Goal: Complete application form

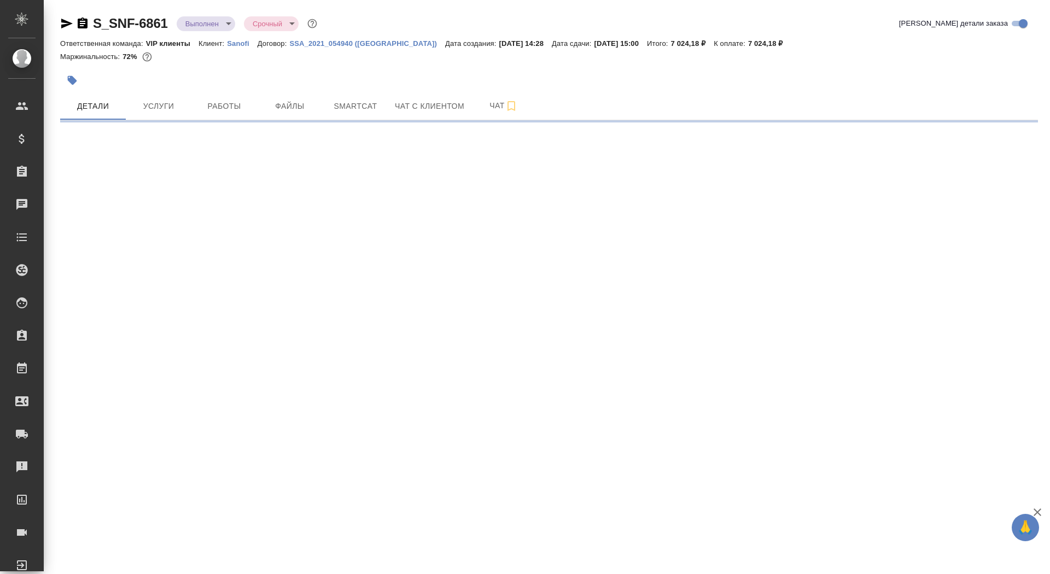
select select "RU"
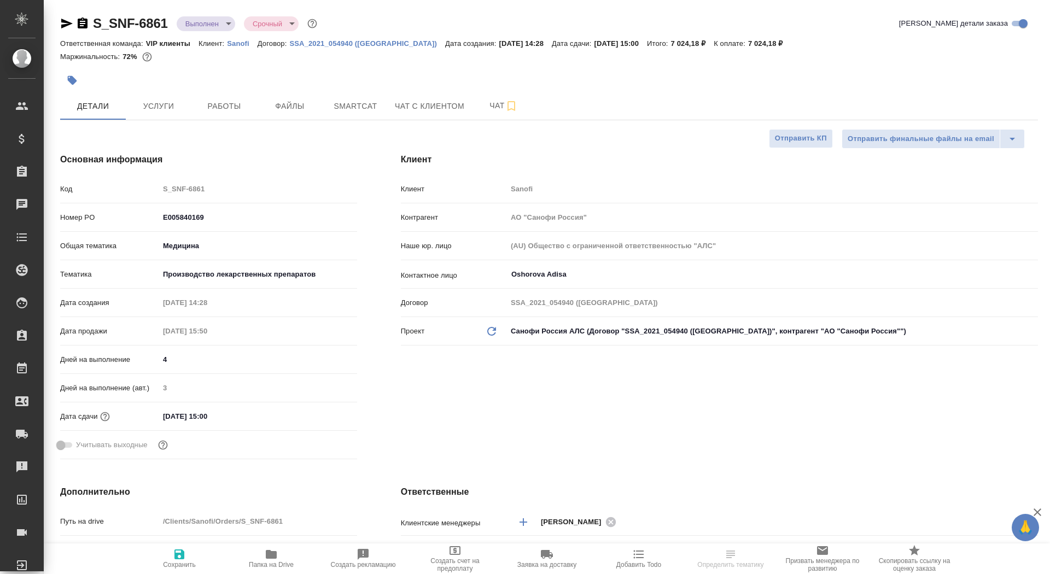
type textarea "x"
click at [78, 25] on icon "button" at bounding box center [83, 23] width 10 height 11
type textarea "x"
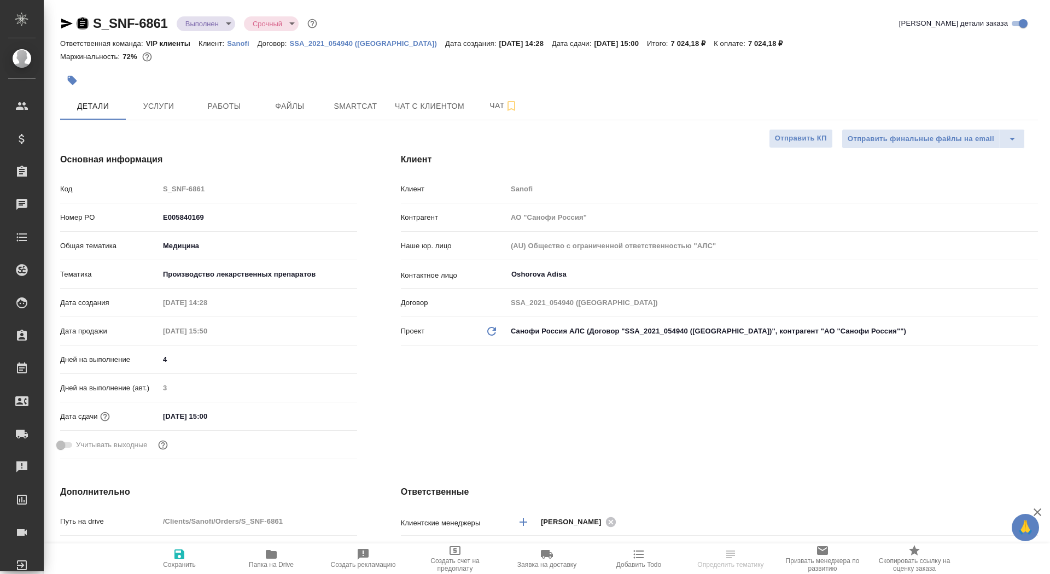
type textarea "x"
type input "[PERSON_NAME]"
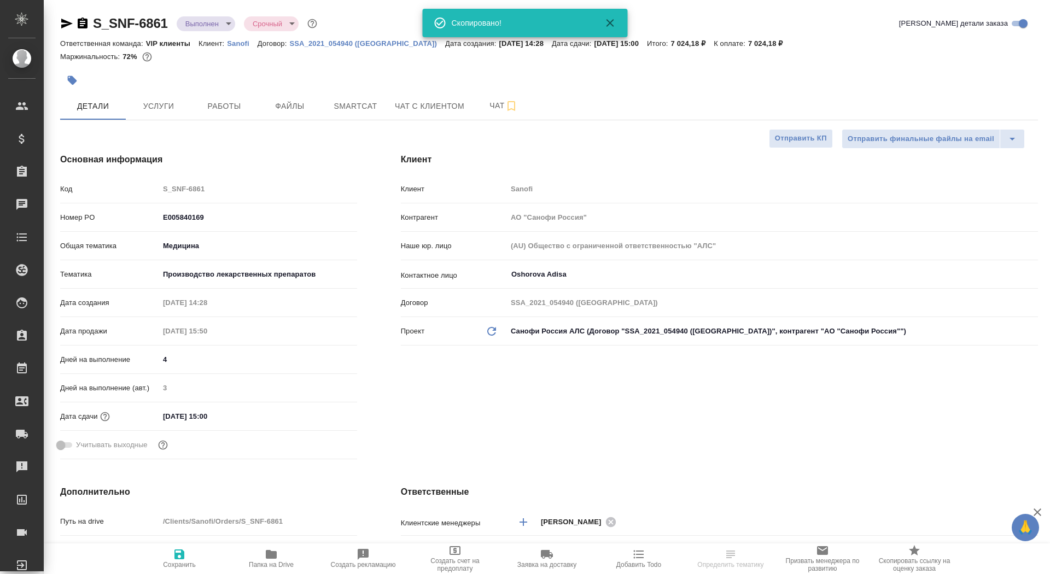
type textarea "x"
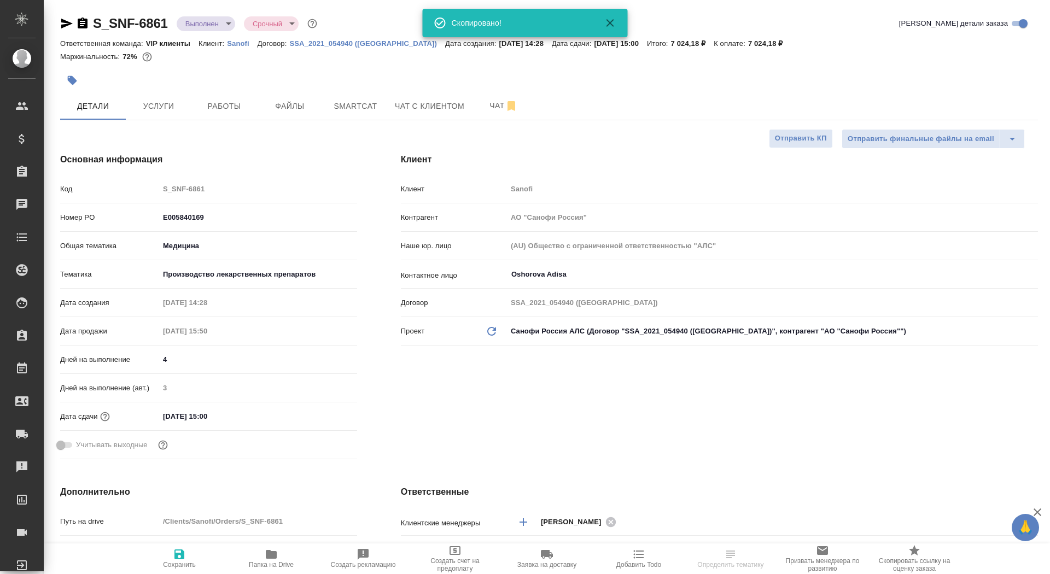
type textarea "x"
select select "RU"
type textarea "x"
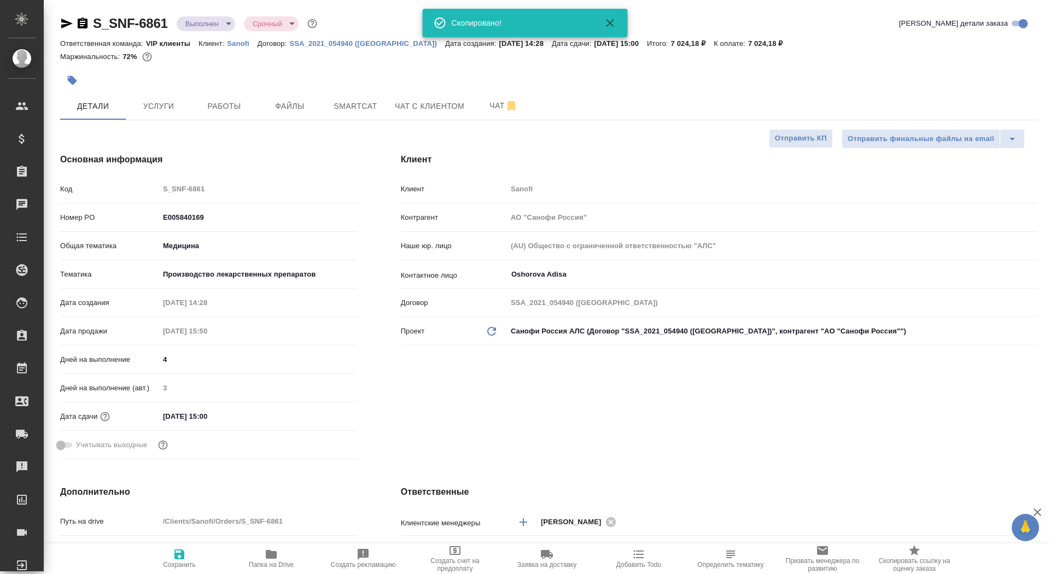
type textarea "x"
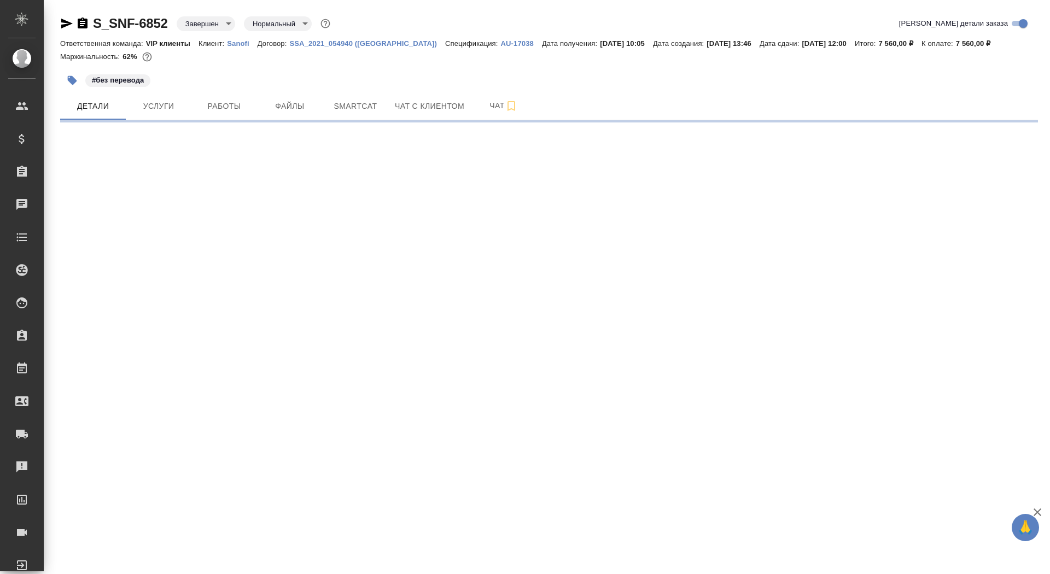
select select "RU"
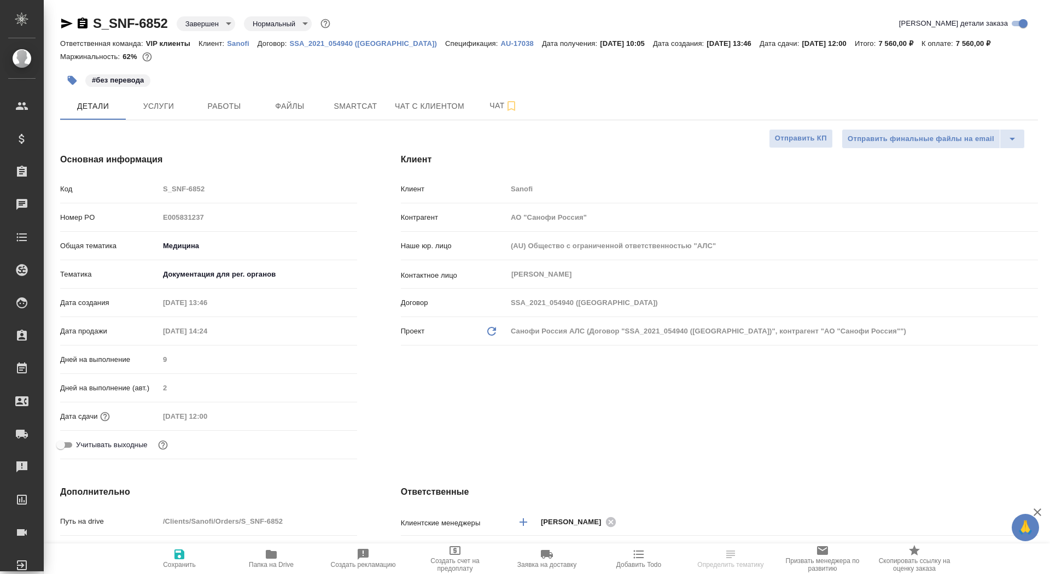
type textarea "x"
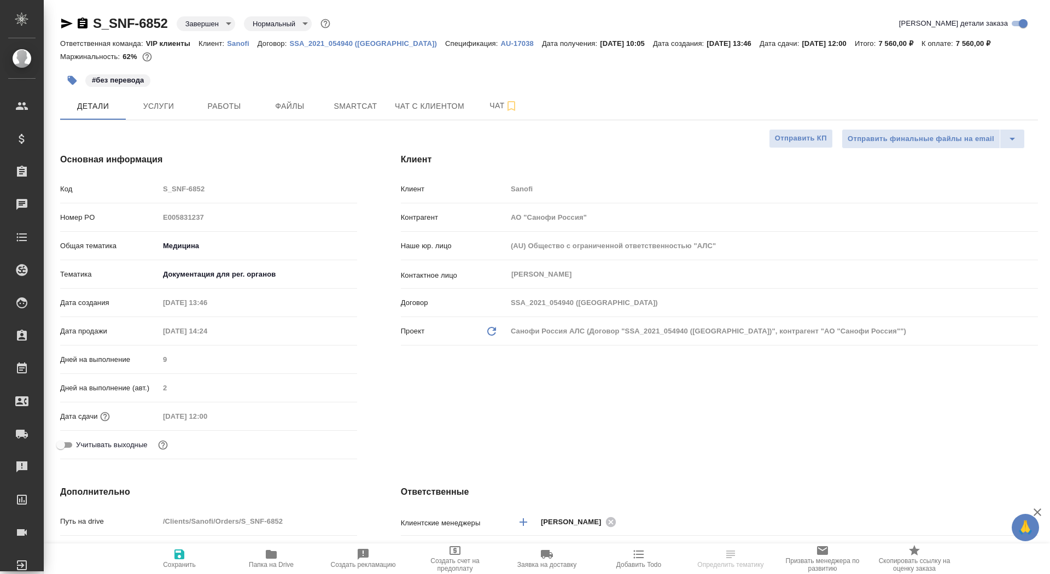
type textarea "x"
click at [64, 24] on icon "button" at bounding box center [66, 23] width 13 height 13
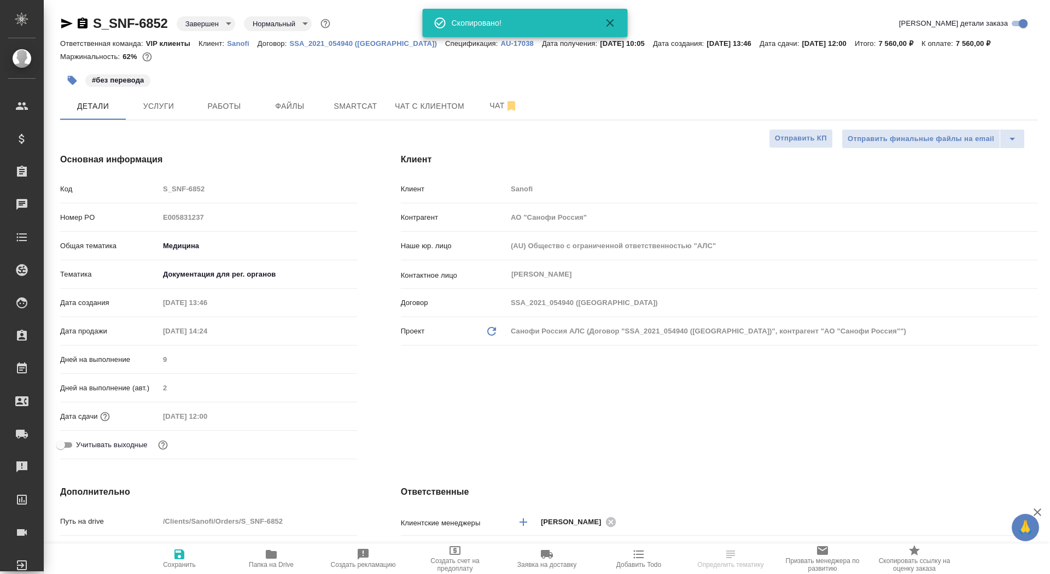
select select "RU"
